Goal: Information Seeking & Learning: Learn about a topic

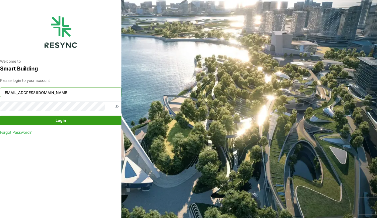
click at [87, 92] on input "[EMAIL_ADDRESS][DOMAIN_NAME]" at bounding box center [60, 92] width 121 height 10
paste input "ponte group internal"
click at [58, 95] on input "ponte group internal" at bounding box center [60, 92] width 121 height 10
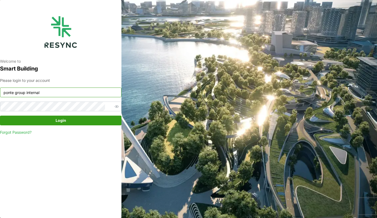
click at [58, 95] on input "ponte group internal" at bounding box center [60, 92] width 121 height 10
paste input "[EMAIL_ADDRESS][DOMAIN_NAME]"
type input "[EMAIL_ADDRESS][DOMAIN_NAME]"
click at [20, 121] on span "Login" at bounding box center [60, 120] width 111 height 9
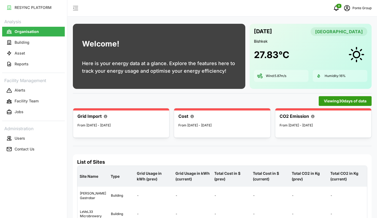
scroll to position [15, 0]
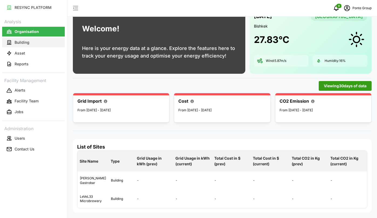
click at [36, 42] on button "Building" at bounding box center [33, 42] width 63 height 10
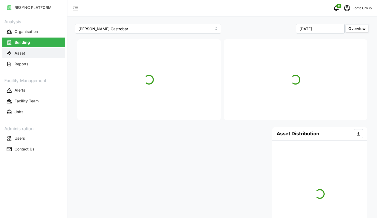
click at [34, 54] on button "Asset" at bounding box center [33, 53] width 63 height 10
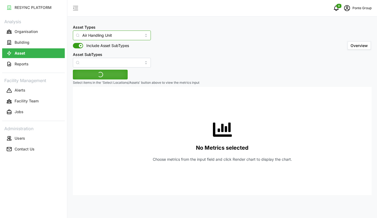
click at [116, 35] on input "Air Handling Unit" at bounding box center [112, 35] width 78 height 10
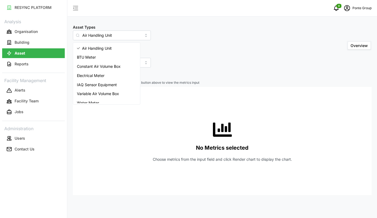
click at [183, 24] on div "Asset Types Air Handling Unit Include Asset SubTypes Asset SubTypes Overview" at bounding box center [222, 46] width 298 height 44
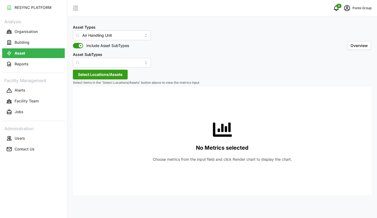
click at [144, 29] on div "Asset Types Air Handling Unit Include Asset SubTypes Asset SubTypes Overview" at bounding box center [222, 46] width 298 height 44
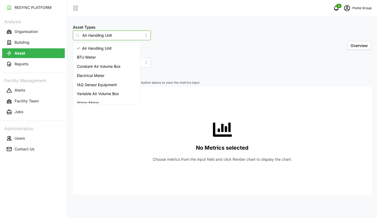
click at [135, 33] on input "Air Handling Unit" at bounding box center [112, 35] width 78 height 10
click at [105, 61] on div "BTU Meter" at bounding box center [106, 57] width 65 height 9
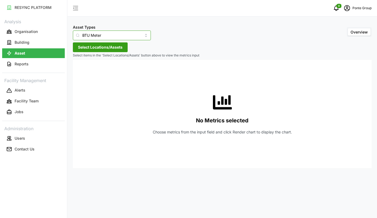
click at [136, 37] on input "BTU Meter" at bounding box center [112, 35] width 78 height 10
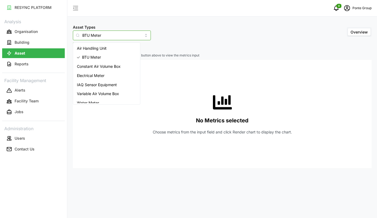
scroll to position [4, 0]
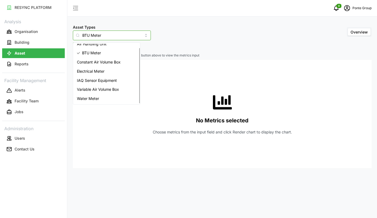
click at [116, 93] on div "Variable Air Volume Box" at bounding box center [106, 89] width 65 height 9
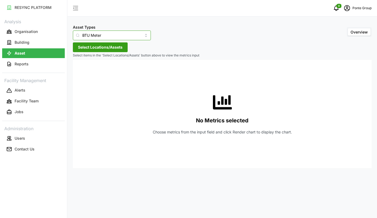
type input "Variable Air Volume Box"
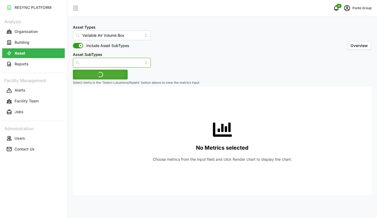
click at [111, 60] on input "Asset SubTypes" at bounding box center [112, 63] width 78 height 10
click at [104, 77] on span "Supply Damper" at bounding box center [90, 76] width 27 height 6
type input "Supply Damper"
click at [129, 36] on input "Variable Air Volume Box" at bounding box center [112, 35] width 78 height 10
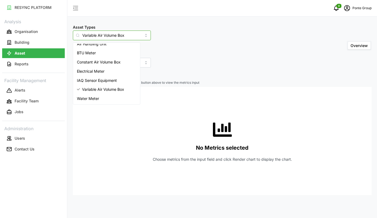
click at [104, 98] on div "Water Meter" at bounding box center [106, 98] width 65 height 9
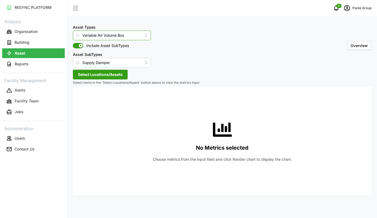
type input "Water Meter"
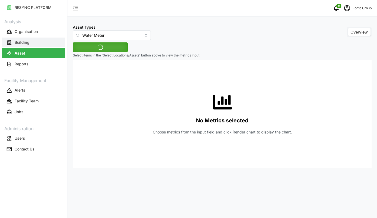
click at [40, 42] on button "Building" at bounding box center [33, 42] width 63 height 10
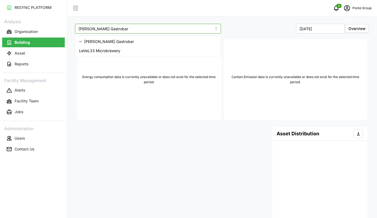
click at [115, 25] on input "Erwin's Gastrobar" at bounding box center [148, 29] width 146 height 10
click at [113, 48] on span "LeVeL33 Microbrewery" at bounding box center [99, 51] width 41 height 6
type input "LeVeL33 Microbrewery"
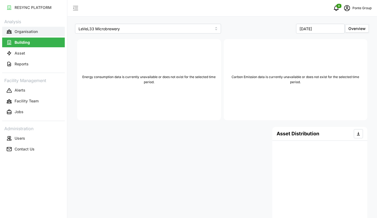
click at [44, 32] on button "Organisation" at bounding box center [33, 32] width 63 height 10
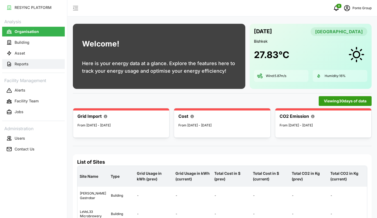
click at [39, 61] on button "Reports" at bounding box center [33, 64] width 63 height 10
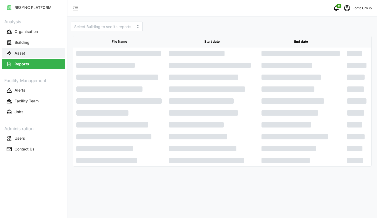
click at [37, 48] on button "Asset" at bounding box center [33, 53] width 63 height 10
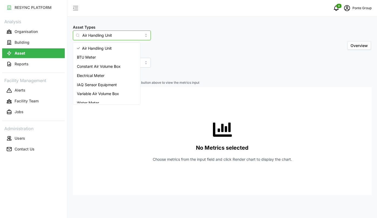
click at [113, 34] on input "Air Handling Unit" at bounding box center [112, 35] width 78 height 10
